Goal: Ask a question: Seek information or help from site administrators or community

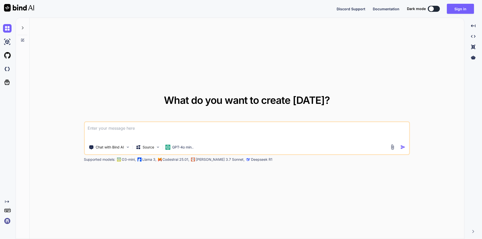
click at [228, 139] on textarea at bounding box center [247, 131] width 324 height 19
click at [457, 8] on button "Sign in" at bounding box center [460, 9] width 27 height 10
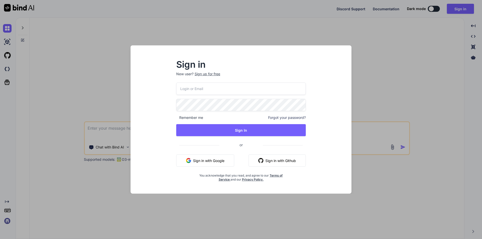
click at [186, 86] on input "email" at bounding box center [240, 89] width 129 height 12
type input "[EMAIL_ADDRESS][DOMAIN_NAME]"
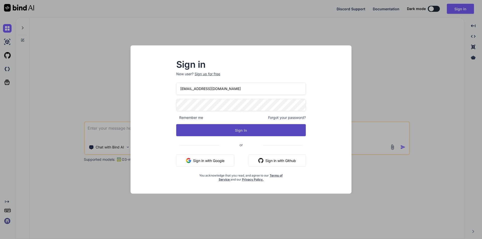
click at [232, 133] on button "Sign In" at bounding box center [240, 130] width 129 height 12
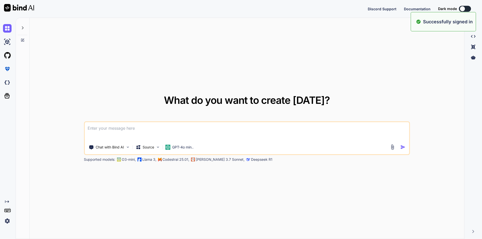
type textarea "x"
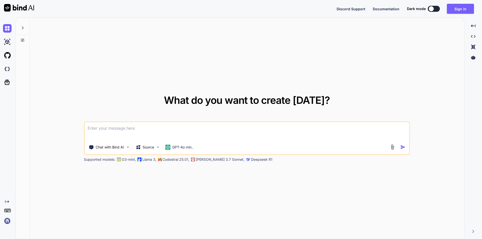
click at [112, 133] on textarea at bounding box center [247, 131] width 324 height 19
click at [154, 187] on div "What do you want to create [DATE]? Chat with Bind AI Source GPT-4o min.. Suppor…" at bounding box center [247, 129] width 434 height 222
click at [165, 124] on textarea at bounding box center [247, 131] width 324 height 19
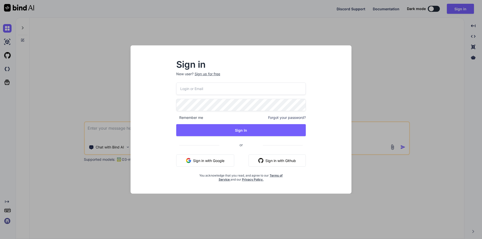
click at [221, 82] on p "New user? Sign up for free" at bounding box center [240, 77] width 129 height 11
click at [220, 88] on input "email" at bounding box center [240, 89] width 129 height 12
type input "[EMAIL_ADDRESS][DOMAIN_NAME]"
click at [210, 126] on button "Sign In" at bounding box center [240, 130] width 129 height 12
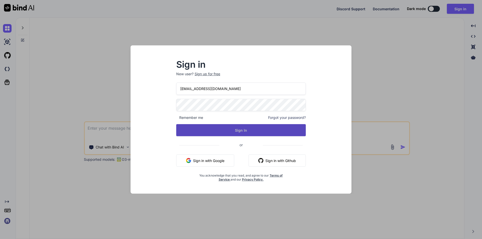
click at [232, 138] on div "[EMAIL_ADDRESS][DOMAIN_NAME] Remember me Forgot your password? Sign In or Sign …" at bounding box center [240, 132] width 129 height 99
click at [230, 133] on button "Sign In" at bounding box center [240, 130] width 129 height 12
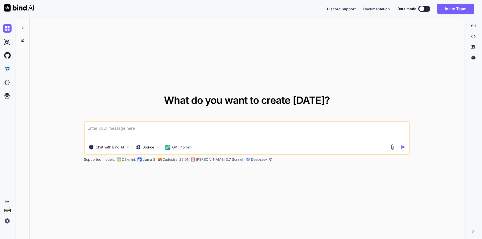
click at [126, 132] on textarea at bounding box center [247, 131] width 324 height 19
paste textarea "because it violates the following Content Security Policy directive: "default-s…"
type textarea "i was use embed tag to show pdf from S3 backet its shown an error because it vi…"
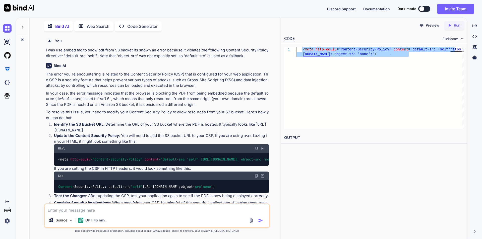
drag, startPoint x: 302, startPoint y: 49, endPoint x: 411, endPoint y: 57, distance: 109.4
click at [411, 57] on div "< meta http-equiv = "Content-Security-Policy" content = "default-src 'self' htt…" at bounding box center [380, 88] width 168 height 82
type textarea "<meta http-equiv="Content-Security-Policy" content="default-src 'self' [URL][DO…"
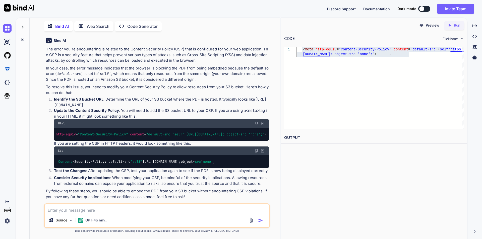
scroll to position [0, 68]
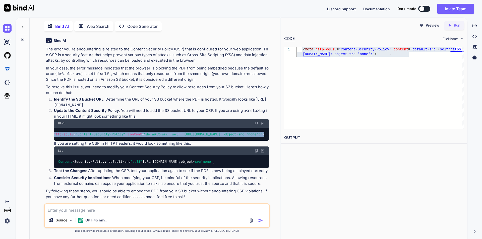
drag, startPoint x: 58, startPoint y: 134, endPoint x: 273, endPoint y: 135, distance: 215.1
click at [273, 135] on div "You i was use embed tag to show pdf from S3 backet its shown an error because i…" at bounding box center [157, 137] width 246 height 204
copy span "< meta http-equiv = "Content-Security-Policy" content = "default-src 'self' [UR…"
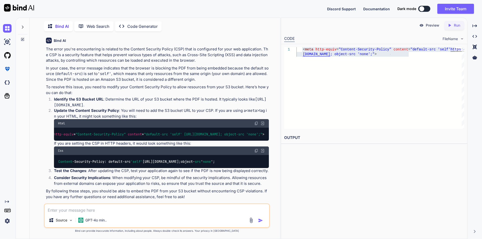
click at [110, 210] on textarea at bounding box center [157, 208] width 224 height 9
paste textarea "because it violates the following Content Security Policy directive: "default-s…"
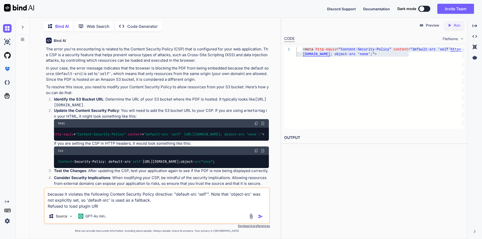
paste textarea "because it violates the following Content Security Policy directive: "object-sr…"
type textarea "because it violates the following Content Security Policy directive: "default-s…"
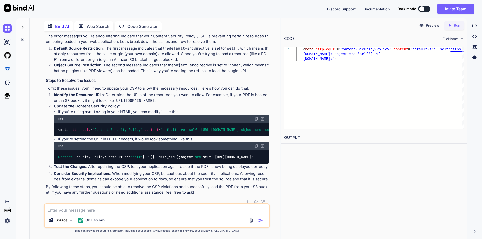
scroll to position [256, 0]
click at [97, 137] on li "If you're setting the CSP in HTTP headers, it would look something like this:" at bounding box center [163, 140] width 211 height 6
copy li "CSP"
click at [84, 208] on textarea at bounding box center [157, 208] width 224 height 9
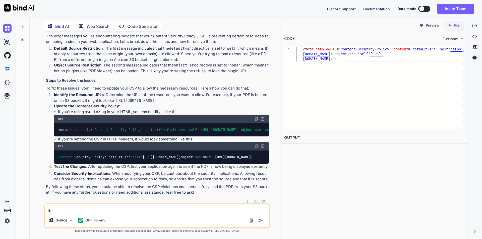
type textarea "I"
type textarea "A"
type textarea "is this policy related to server side"
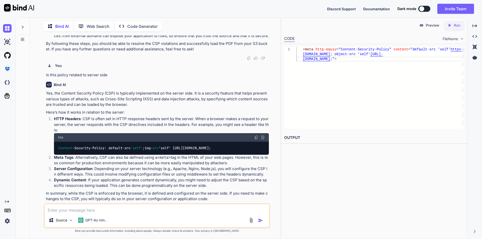
scroll to position [406, 0]
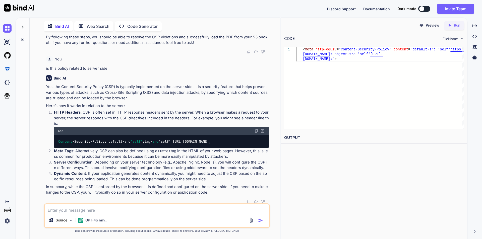
click at [84, 211] on textarea at bounding box center [157, 208] width 224 height 9
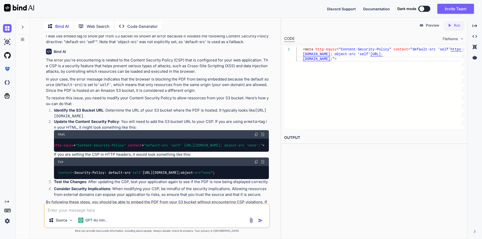
scroll to position [0, 0]
